Goal: Consume media (video, audio): Consume media (video, audio)

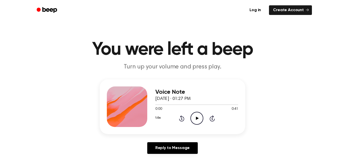
click at [196, 118] on icon "Play Audio" at bounding box center [197, 118] width 13 height 13
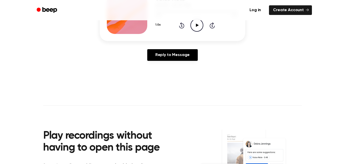
scroll to position [92, 0]
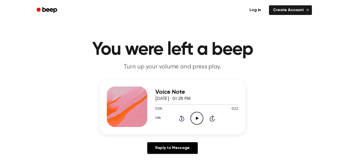
click at [199, 117] on icon "Play Audio" at bounding box center [197, 118] width 13 height 13
click at [197, 112] on circle at bounding box center [197, 118] width 12 height 12
click at [182, 119] on icon at bounding box center [181, 119] width 1 height 2
click at [182, 121] on icon at bounding box center [181, 118] width 5 height 6
click at [182, 119] on icon at bounding box center [181, 119] width 1 height 2
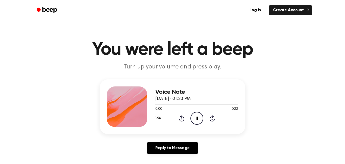
click at [182, 119] on icon at bounding box center [181, 119] width 1 height 2
click at [197, 120] on icon "Pause Audio" at bounding box center [197, 118] width 13 height 13
click at [182, 119] on icon at bounding box center [181, 119] width 1 height 2
click at [195, 123] on icon "Play Audio" at bounding box center [197, 118] width 13 height 13
click at [182, 119] on icon at bounding box center [181, 119] width 1 height 2
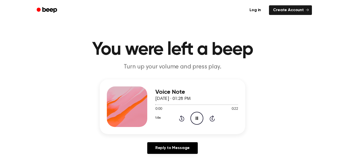
click at [196, 118] on icon at bounding box center [197, 117] width 2 height 3
click at [190, 118] on div "1.0x Rewind 5 seconds Play Audio Skip 5 seconds" at bounding box center [196, 118] width 83 height 13
click at [182, 119] on icon at bounding box center [181, 119] width 1 height 2
click at [193, 123] on icon "Play Audio" at bounding box center [197, 118] width 13 height 13
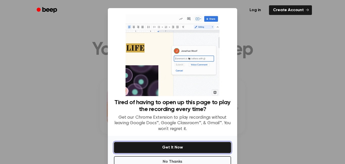
click at [177, 144] on button "Get It Now" at bounding box center [172, 147] width 117 height 11
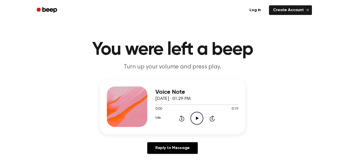
click at [194, 115] on icon "Play Audio" at bounding box center [197, 118] width 13 height 13
click at [196, 119] on icon at bounding box center [197, 117] width 2 height 3
click at [192, 120] on icon "Play Audio" at bounding box center [197, 118] width 13 height 13
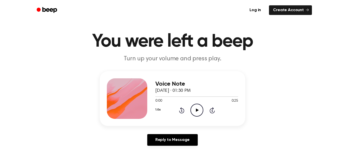
scroll to position [9, 0]
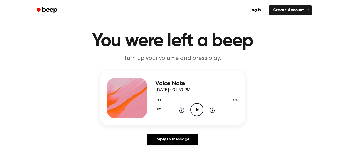
click at [198, 112] on icon "Play Audio" at bounding box center [197, 109] width 13 height 13
